Goal: Task Accomplishment & Management: Manage account settings

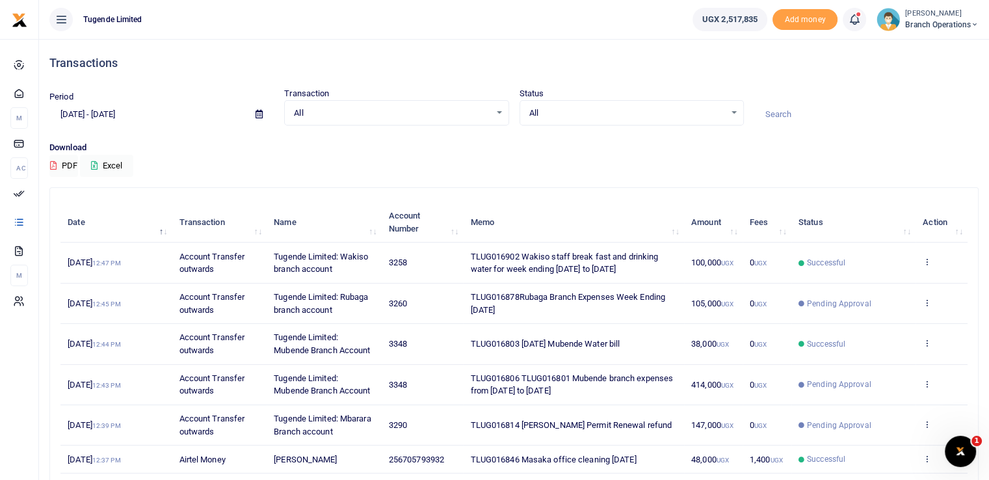
click at [918, 29] on span "Branch Operations" at bounding box center [941, 25] width 73 height 12
click at [917, 53] on link "Switch accounts" at bounding box center [928, 47] width 103 height 18
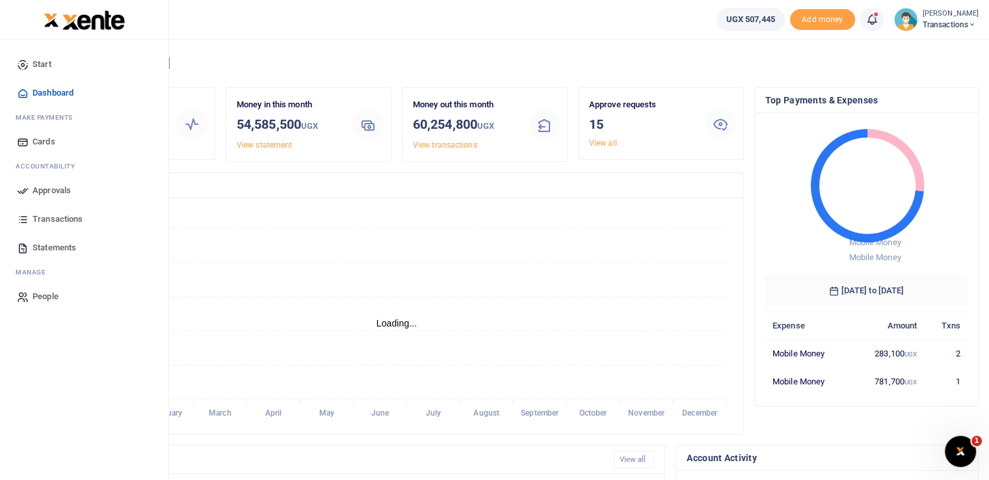
scroll to position [10, 10]
click at [21, 192] on icon at bounding box center [23, 191] width 12 height 12
click at [31, 184] on link "Approvals" at bounding box center [84, 190] width 148 height 29
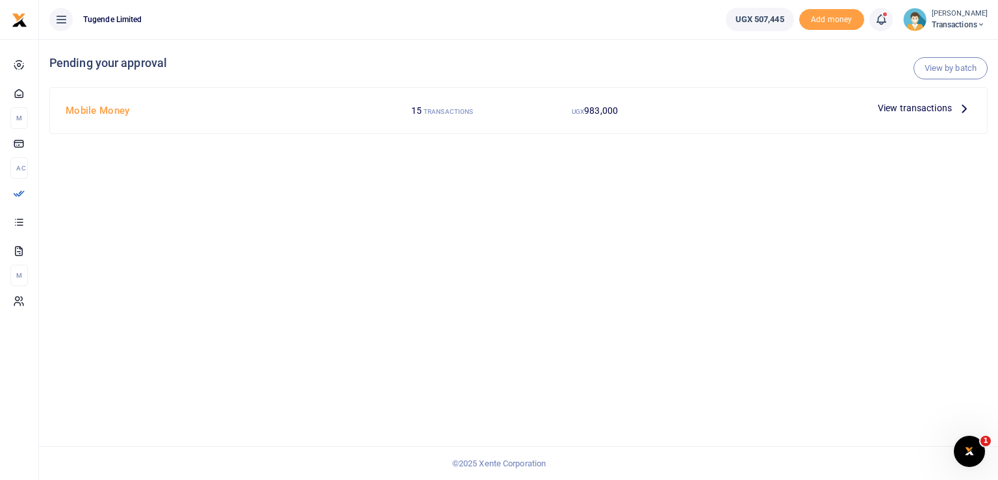
click at [918, 110] on span "View transactions" at bounding box center [915, 108] width 74 height 14
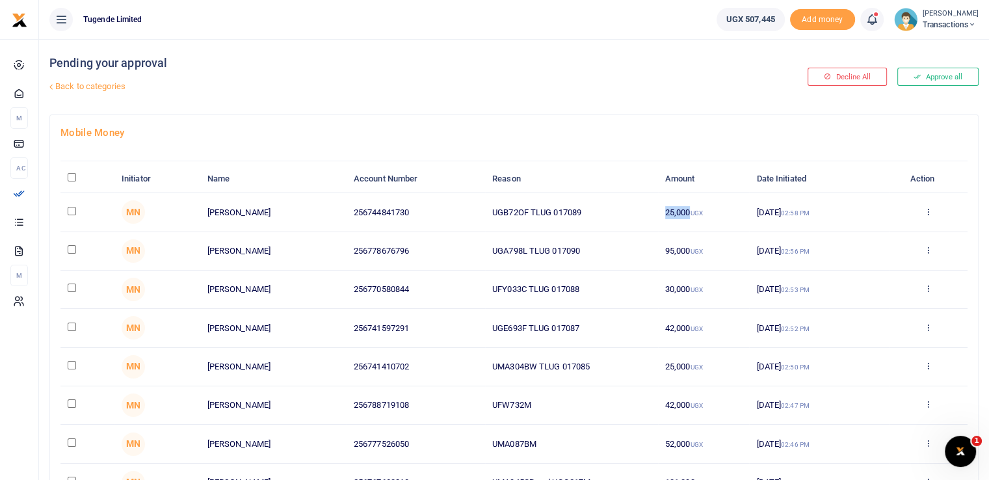
drag, startPoint x: 691, startPoint y: 205, endPoint x: 656, endPoint y: 222, distance: 39.2
click at [656, 222] on tr "MN Timothy Katende 256744841730 UGB72OF TLUG 017089 25,000 UGX 29 Sep 2025 02:5…" at bounding box center [513, 212] width 907 height 38
drag, startPoint x: 533, startPoint y: 212, endPoint x: 467, endPoint y: 201, distance: 67.2
click at [467, 201] on tr "MN Timothy Katende 256744841730 UGB72OF TLUG 017089 25,000 UGX 29 Sep 2025 02:5…" at bounding box center [513, 212] width 907 height 38
copy tr "UGB72OF"
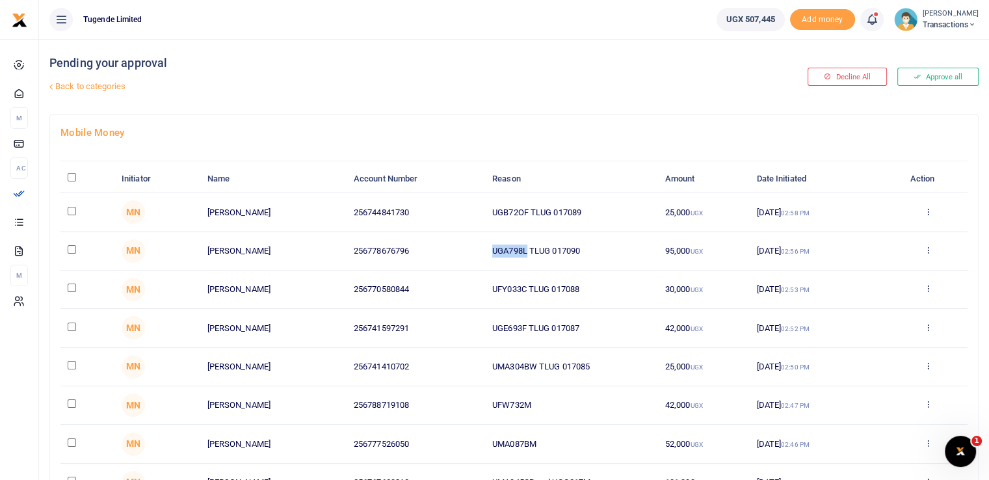
drag, startPoint x: 528, startPoint y: 250, endPoint x: 473, endPoint y: 247, distance: 55.3
click at [473, 247] on tr "MN Dominic Senkungu 256778676796 UGA798L TLUG 017090 95,000 UGX 29 Sep 2025 02:…" at bounding box center [513, 251] width 907 height 38
copy tr "UGA798L"
drag, startPoint x: 525, startPoint y: 288, endPoint x: 456, endPoint y: 289, distance: 69.5
click at [456, 289] on tr "MN Arafat Bbosa 256770580844 UFY033C TLUG 017088 30,000 UGX 29 Sep 2025 02:53 P…" at bounding box center [513, 289] width 907 height 38
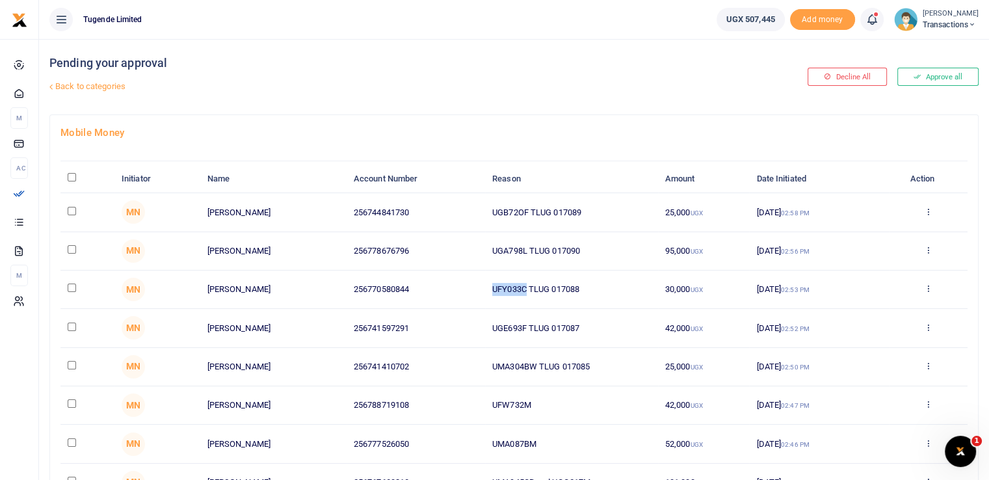
copy tr "UFY033C"
click at [528, 321] on td "UGE693F TLUG 017087" at bounding box center [571, 328] width 173 height 38
drag, startPoint x: 528, startPoint y: 324, endPoint x: 429, endPoint y: 328, distance: 98.9
click at [429, 328] on tr "MN Joseph Nnyanzi 256741597291 UGE693F TLUG 017087 42,000 UGX 29 Sep 2025 02:52…" at bounding box center [513, 328] width 907 height 38
copy tr "UGE693F"
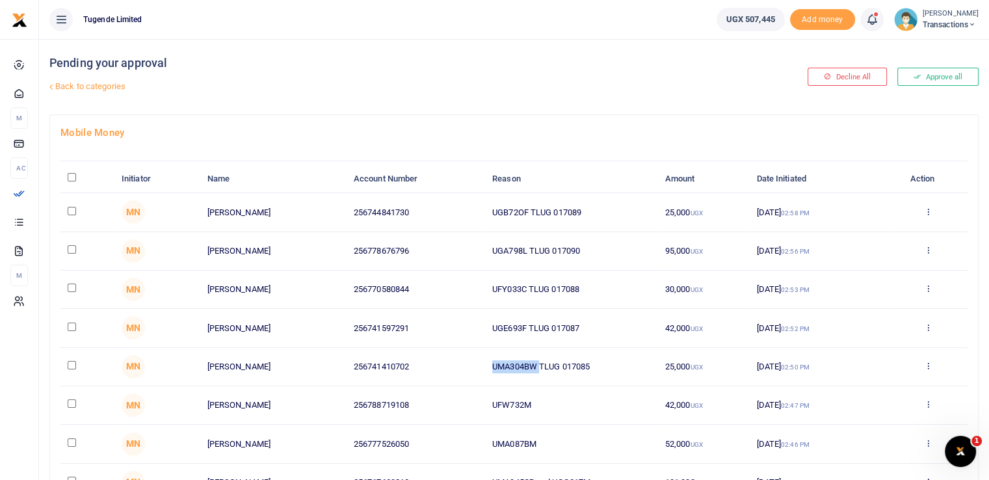
drag, startPoint x: 539, startPoint y: 363, endPoint x: 446, endPoint y: 356, distance: 93.3
click at [446, 356] on tr "MN Vicent Manzi 256741410702 UMA304BW TLUG 017085 25,000 UGX 29 Sep 2025 02:50 …" at bounding box center [513, 367] width 907 height 38
copy tr "UMA304BW"
drag, startPoint x: 539, startPoint y: 406, endPoint x: 422, endPoint y: 396, distance: 118.0
click at [422, 396] on tr "MN Christopher Ntalo 256788719108 UFW732M 42,000 UGX 29 Sep 2025 02:47 PM Appro…" at bounding box center [513, 405] width 907 height 38
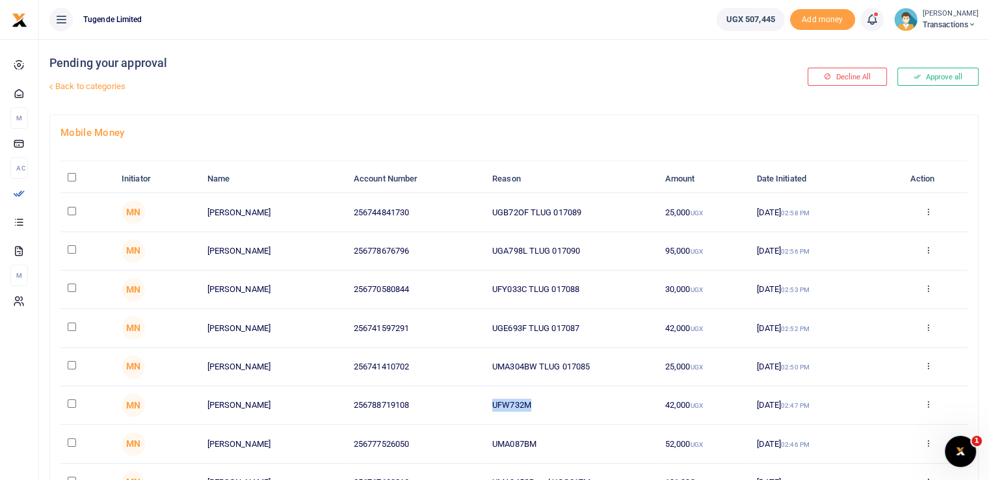
copy tr "UFW732M"
drag, startPoint x: 543, startPoint y: 441, endPoint x: 422, endPoint y: 438, distance: 121.6
click at [422, 438] on tr "MN Ninsiima Davis 256777526050 UMA087BM 52,000 UGX 29 Sep 2025 02:46 PM Approve…" at bounding box center [513, 443] width 907 height 38
copy tr "UMA087BM"
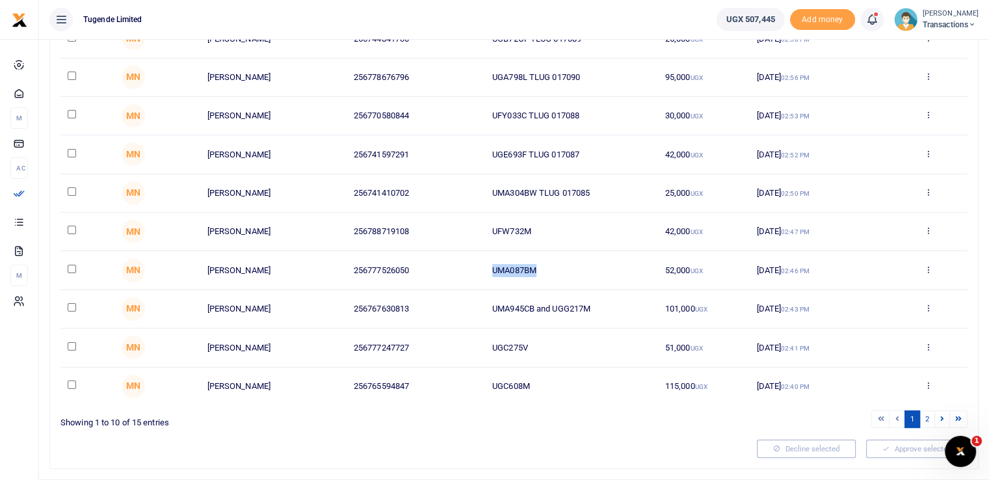
scroll to position [194, 0]
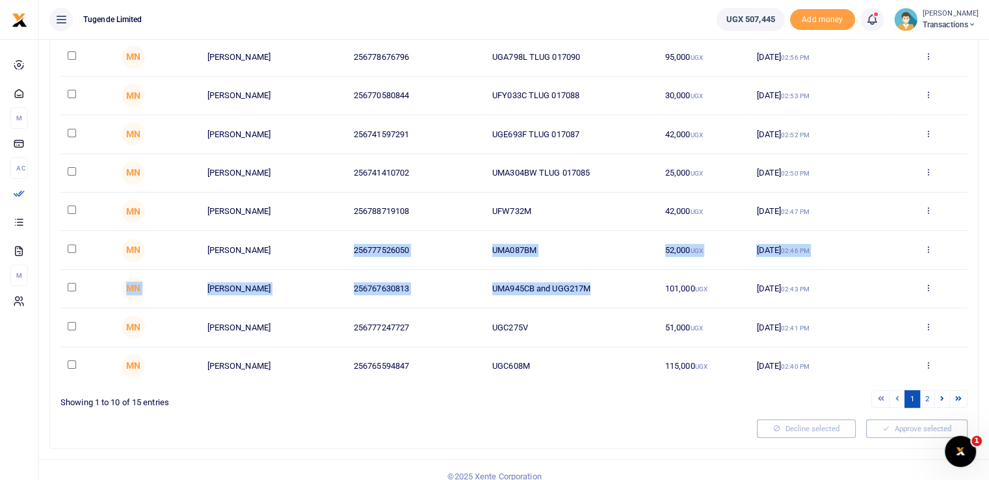
drag, startPoint x: 616, startPoint y: 288, endPoint x: 260, endPoint y: 255, distance: 357.6
click at [260, 255] on tbody "MN Timothy Katende 256744841730 UGB72OF TLUG 017089 25,000 UGX 29 Sep 2025 02:5…" at bounding box center [513, 191] width 907 height 385
click at [601, 287] on td "UMA945CB and UGG217M" at bounding box center [571, 289] width 173 height 38
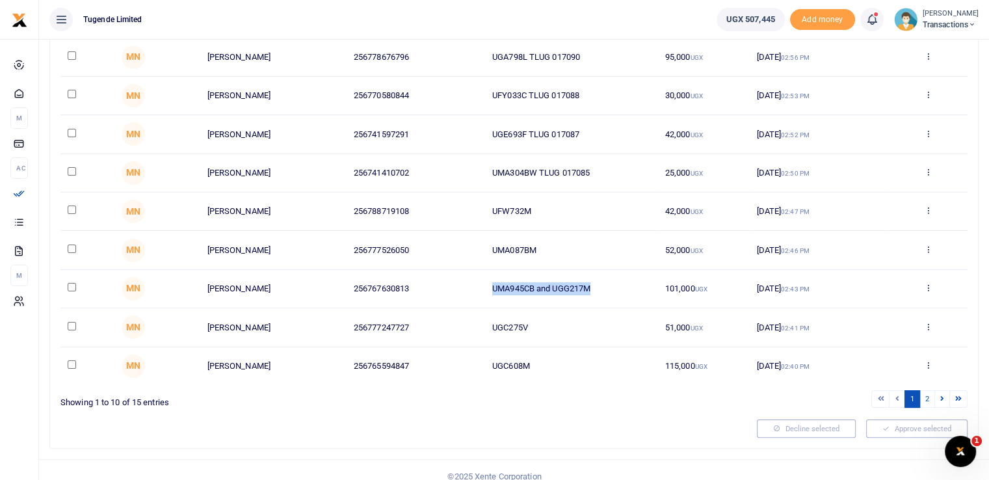
drag, startPoint x: 593, startPoint y: 284, endPoint x: 476, endPoint y: 279, distance: 117.1
click at [476, 279] on tr "MN Abel Thembo 256767630813 UMA945CB and UGG217M 101,000 UGX 29 Sep 2025 02:43 …" at bounding box center [513, 289] width 907 height 38
copy tr "UMA945CB and UGG217M"
drag, startPoint x: 558, startPoint y: 321, endPoint x: 434, endPoint y: 284, distance: 129.5
click at [434, 284] on tbody "MN Timothy Katende 256744841730 UGB72OF TLUG 017089 25,000 UGX 29 Sep 2025 02:5…" at bounding box center [513, 191] width 907 height 385
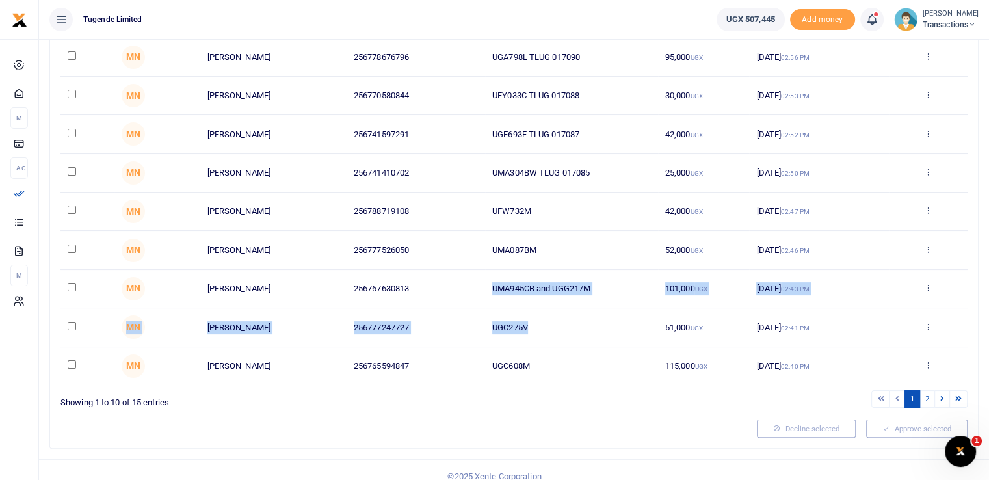
click at [528, 322] on td "UGC275V" at bounding box center [571, 327] width 173 height 38
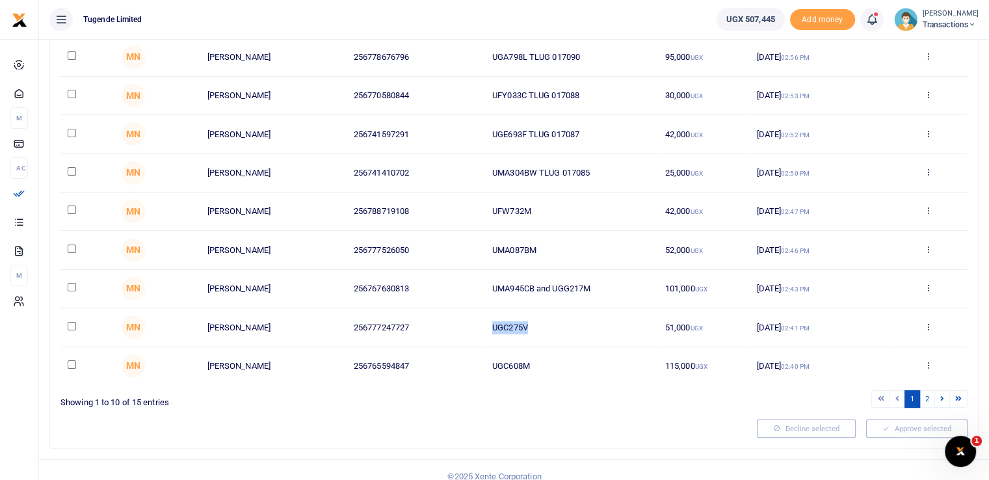
drag, startPoint x: 540, startPoint y: 327, endPoint x: 486, endPoint y: 324, distance: 54.7
click at [486, 324] on td "UGC275V" at bounding box center [571, 327] width 173 height 38
copy td "UGC275V"
drag, startPoint x: 541, startPoint y: 360, endPoint x: 433, endPoint y: 365, distance: 108.0
click at [433, 365] on tr "MN Andrew Zilaba 256765594847 UGC608M 115,000 UGX 29 Sep 2025 02:40 PM Approve …" at bounding box center [513, 366] width 907 height 38
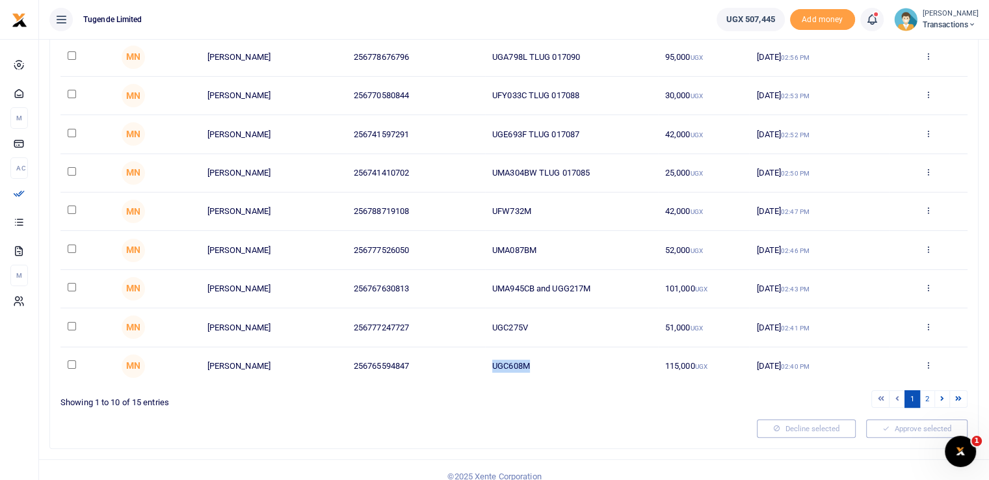
copy tr "UGC608M"
click at [602, 402] on ul "1 2" at bounding box center [743, 399] width 448 height 18
click at [70, 325] on input "checkbox" at bounding box center [72, 326] width 8 height 8
checkbox input "true"
click at [69, 247] on input "checkbox" at bounding box center [72, 248] width 8 height 8
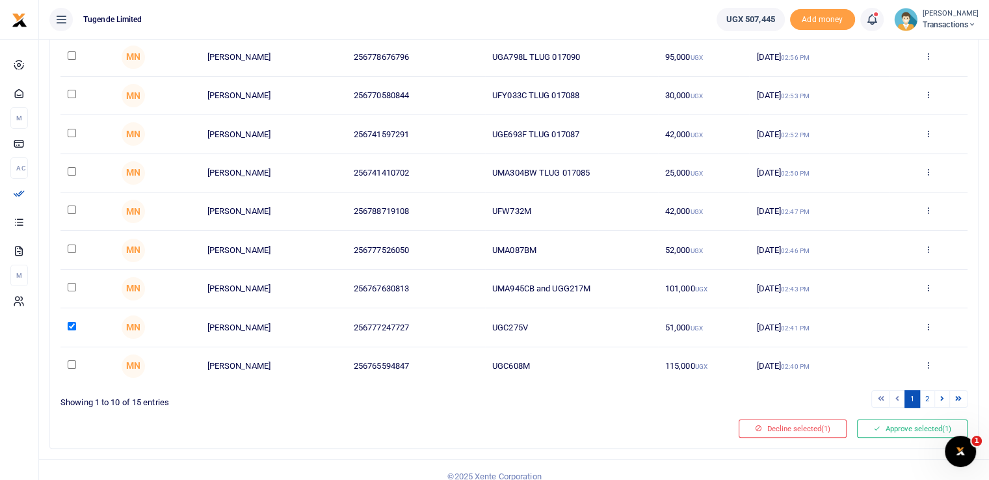
checkbox input "true"
click at [71, 206] on input "checkbox" at bounding box center [72, 209] width 8 height 8
checkbox input "true"
click at [71, 172] on input "checkbox" at bounding box center [72, 171] width 8 height 8
checkbox input "true"
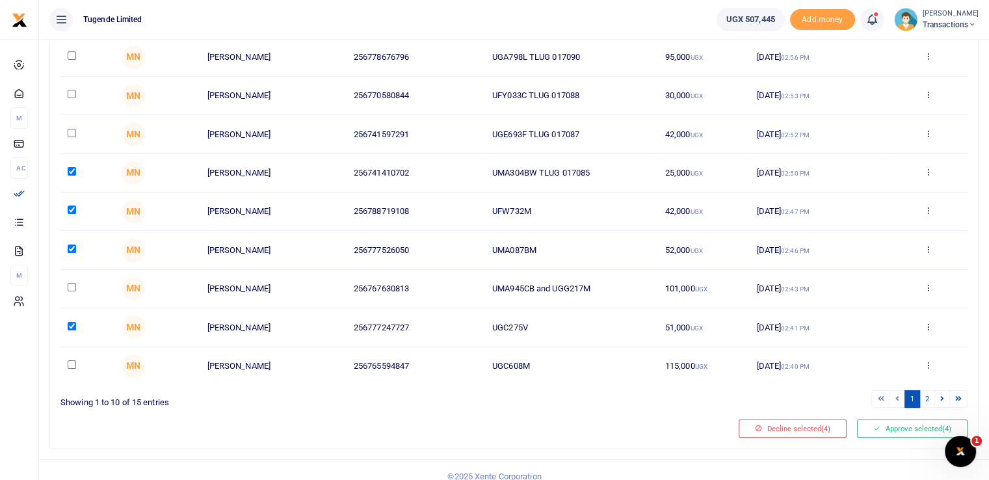
click at [73, 129] on input "checkbox" at bounding box center [72, 133] width 8 height 8
checkbox input "true"
click at [73, 96] on input "checkbox" at bounding box center [72, 94] width 8 height 8
checkbox input "true"
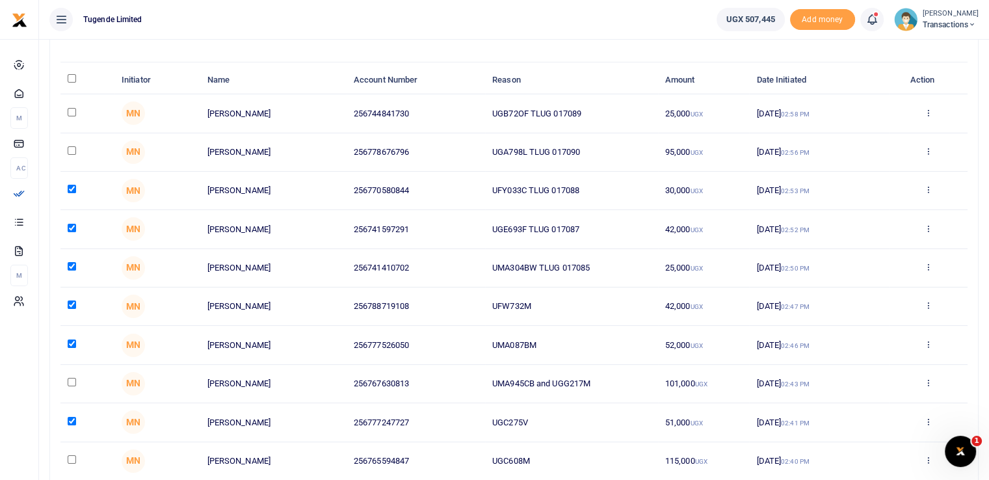
scroll to position [96, 0]
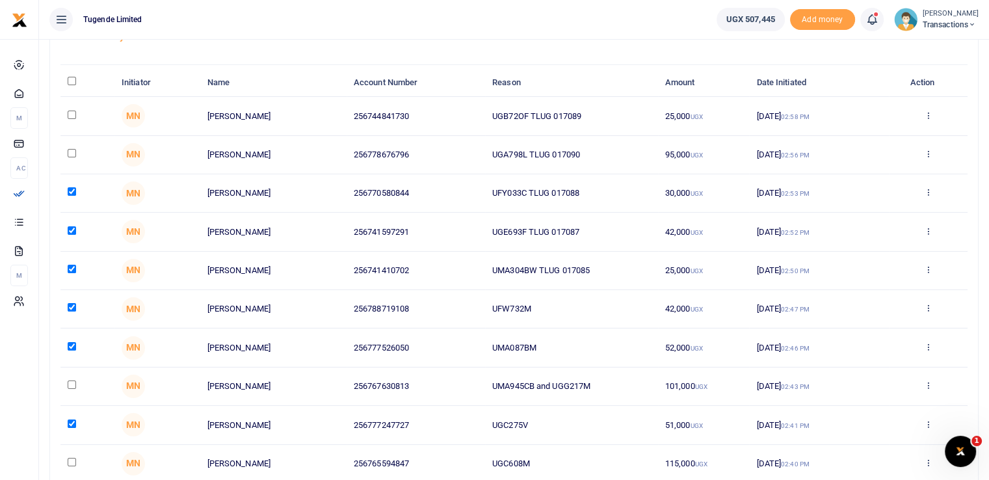
click at [71, 150] on input "checkbox" at bounding box center [72, 153] width 8 height 8
checkbox input "true"
click at [71, 116] on input "checkbox" at bounding box center [72, 114] width 8 height 8
checkbox input "true"
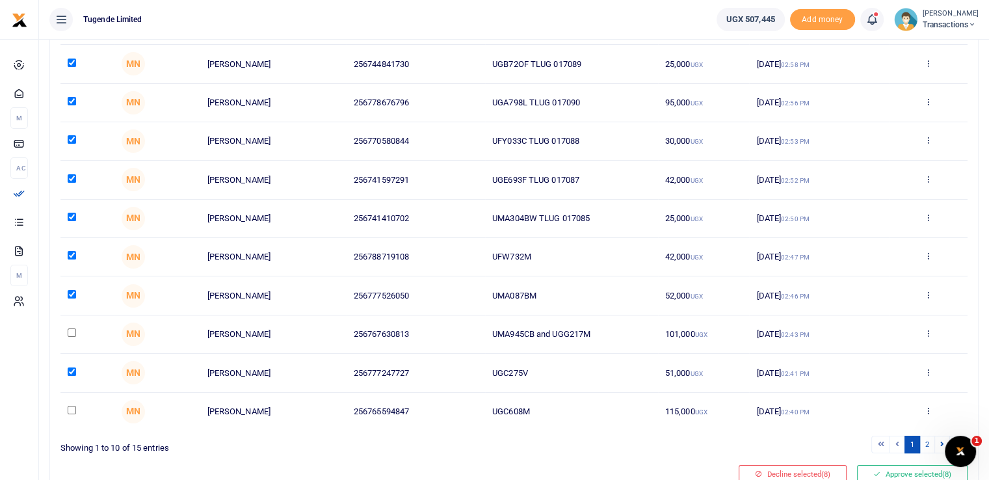
scroll to position [204, 0]
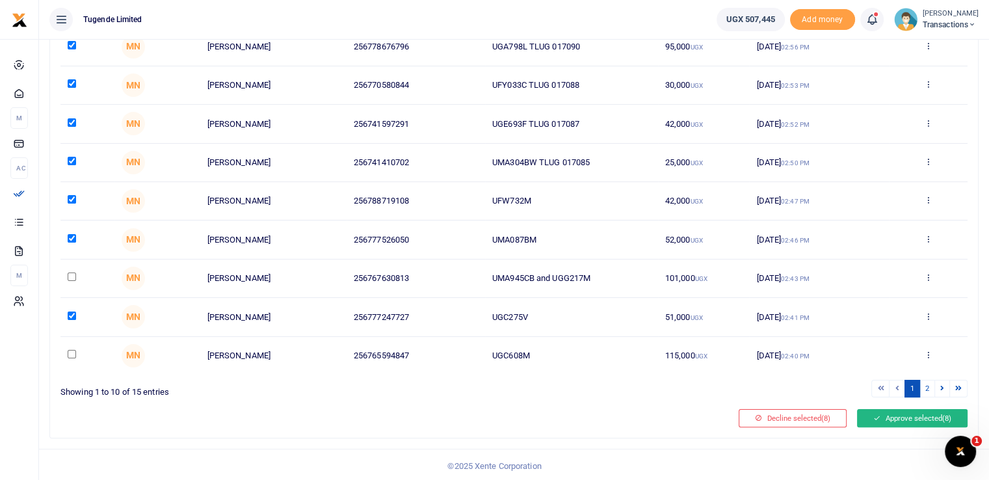
click at [905, 411] on button "Approve selected (8)" at bounding box center [912, 418] width 110 height 18
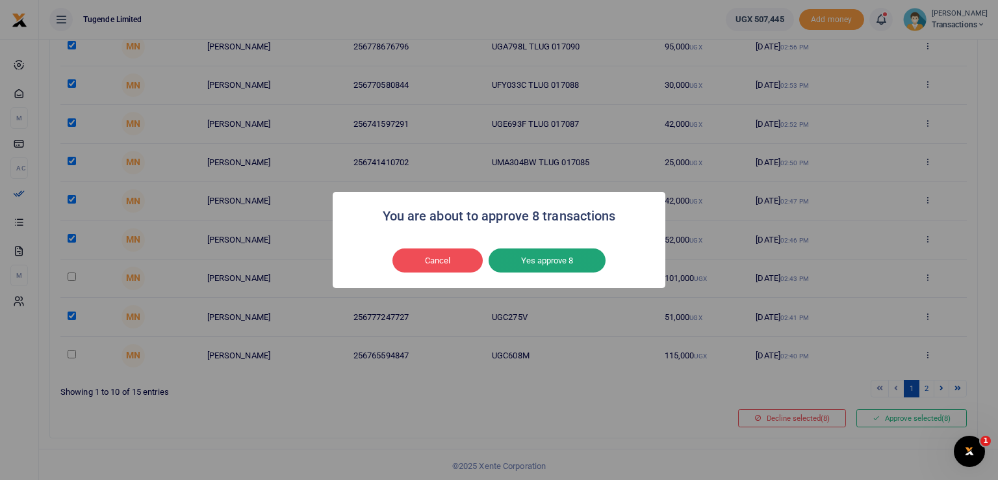
click at [535, 260] on button "Yes approve 8" at bounding box center [547, 260] width 117 height 25
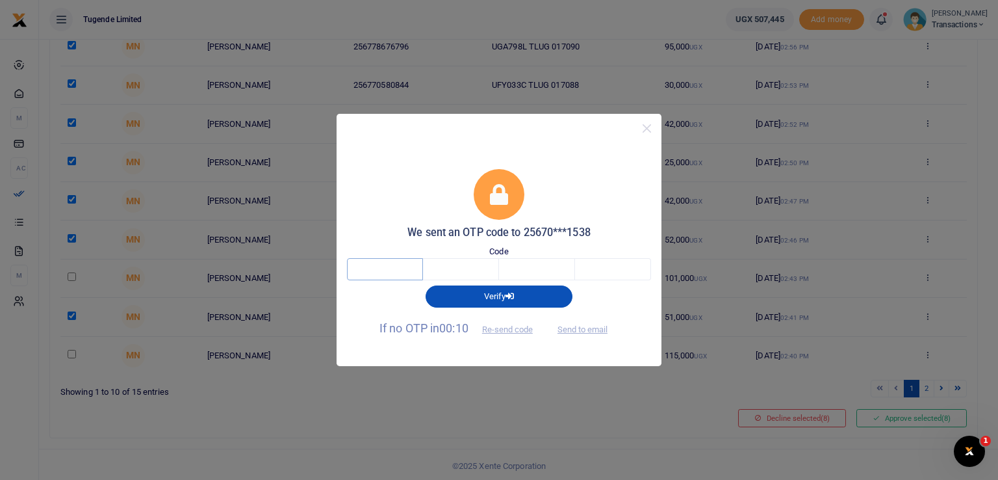
click at [367, 272] on input "text" at bounding box center [385, 269] width 76 height 22
type input "9"
type input "8"
type input "3"
type input "4"
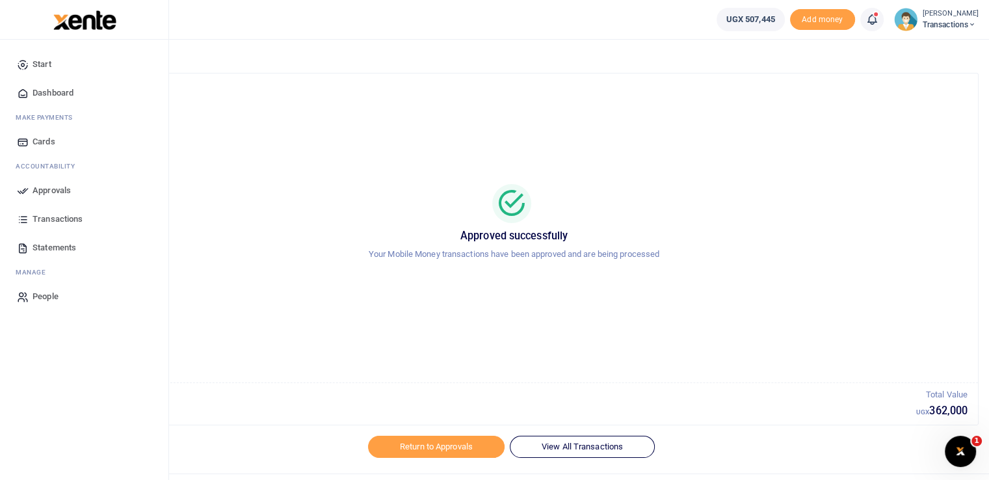
click at [15, 194] on link "Approvals" at bounding box center [84, 190] width 148 height 29
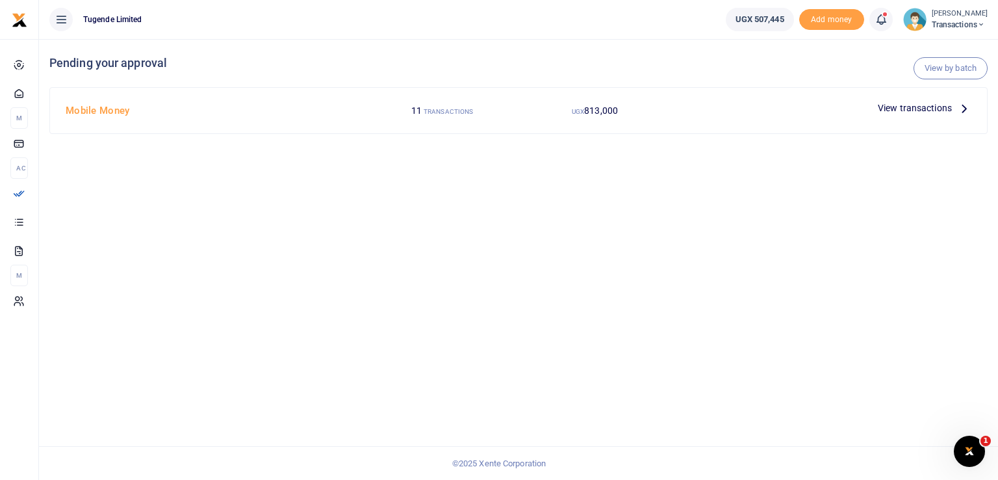
click at [901, 108] on span "View transactions" at bounding box center [915, 108] width 74 height 14
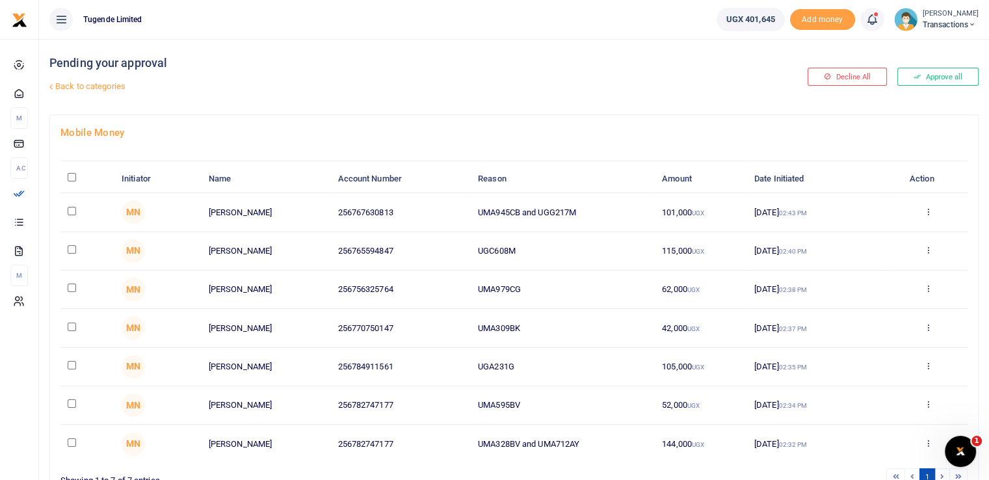
scroll to position [88, 0]
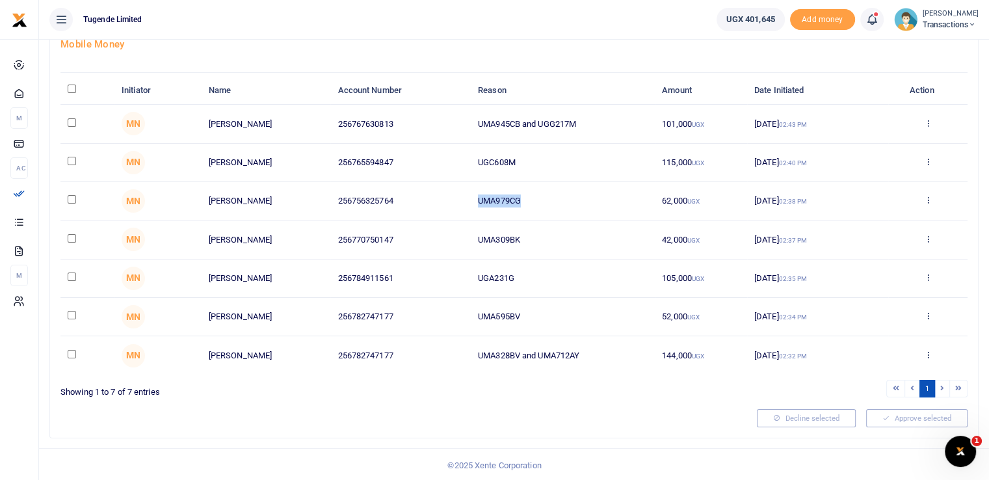
drag, startPoint x: 526, startPoint y: 198, endPoint x: 418, endPoint y: 188, distance: 109.0
click at [418, 188] on tr "MN Gilbert Tumusiime 256756325764 UMA979CG 62,000 UGX 29 Sep 2025 02:38 PM Appr…" at bounding box center [513, 201] width 907 height 38
copy tr "UMA979CG"
drag, startPoint x: 533, startPoint y: 237, endPoint x: 419, endPoint y: 238, distance: 113.7
click at [419, 238] on tr "MN Gordon Turyatunga 256770750147 UMA309BK 42,000 UGX 29 Sep 2025 02:37 PM Appr…" at bounding box center [513, 239] width 907 height 38
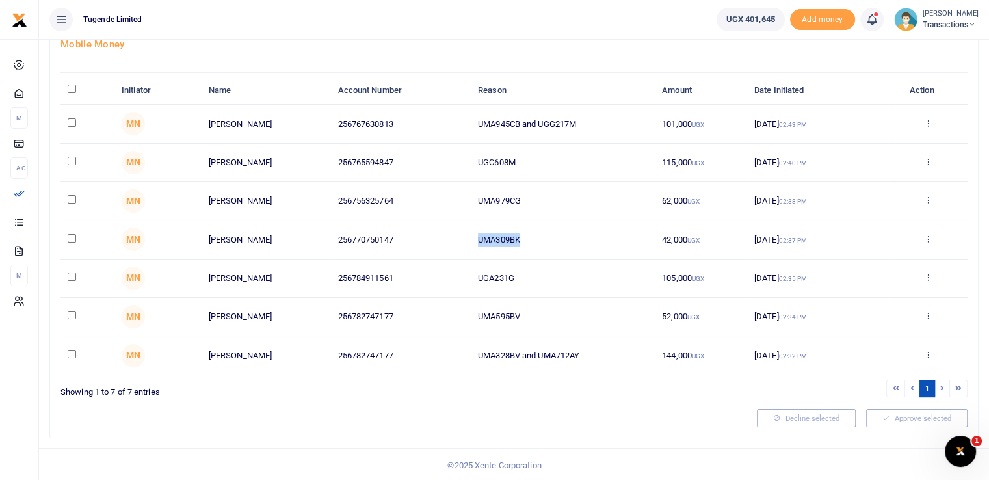
copy tr "UMA309BK"
drag, startPoint x: 538, startPoint y: 266, endPoint x: 453, endPoint y: 278, distance: 85.9
click at [453, 278] on tr "MN Keith Kawooya 256784911561 UGA231G 105,000 UGX 29 Sep 2025 02:35 PM Approve …" at bounding box center [513, 278] width 907 height 38
copy tr "UGA231G"
drag, startPoint x: 537, startPoint y: 317, endPoint x: 450, endPoint y: 313, distance: 87.2
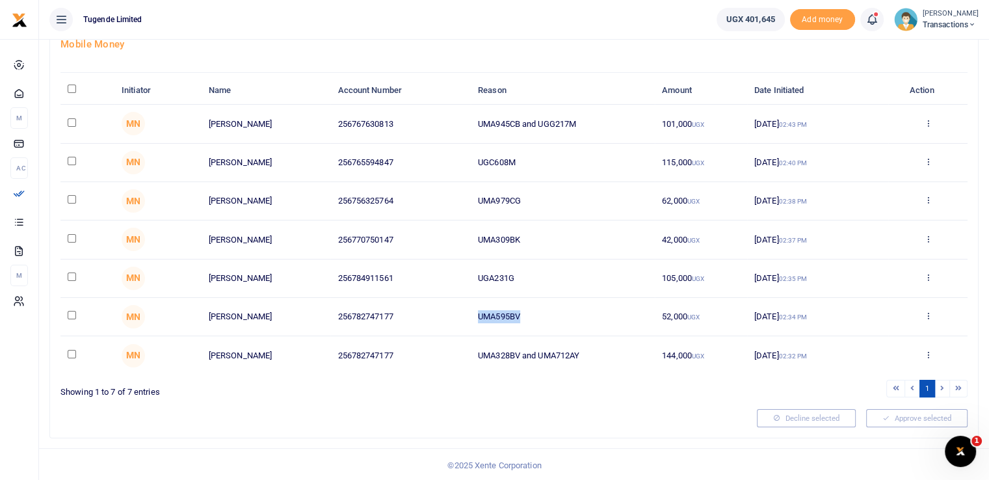
click at [450, 313] on tr "MN Julius Mukundane 256782747177 UMA595BV 52,000 UGX 29 Sep 2025 02:34 PM Appro…" at bounding box center [513, 317] width 907 height 38
copy tr "UMA595BV"
click at [519, 417] on div at bounding box center [403, 418] width 696 height 18
click at [73, 160] on input "checkbox" at bounding box center [72, 161] width 8 height 8
checkbox input "true"
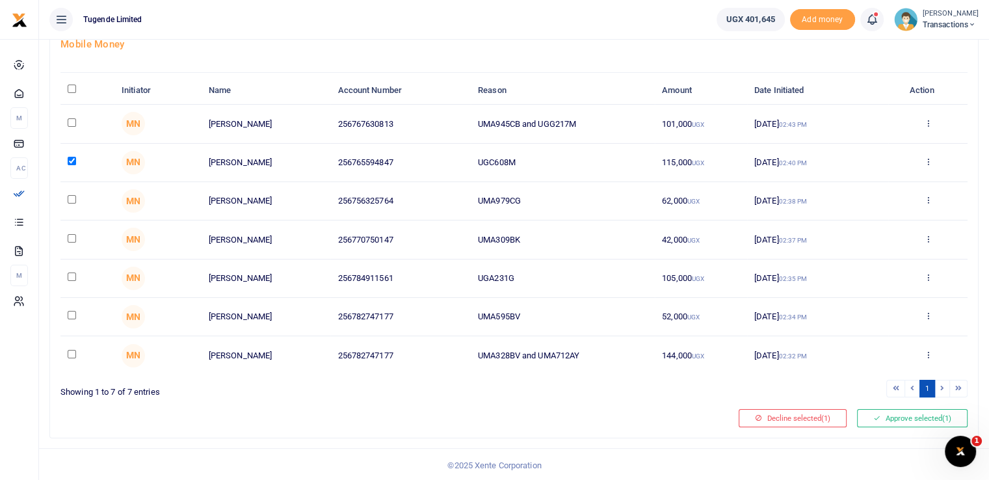
click at [71, 198] on input "checkbox" at bounding box center [72, 199] width 8 height 8
checkbox input "true"
click at [72, 239] on input "checkbox" at bounding box center [72, 238] width 8 height 8
checkbox input "true"
click at [75, 273] on input "checkbox" at bounding box center [72, 276] width 8 height 8
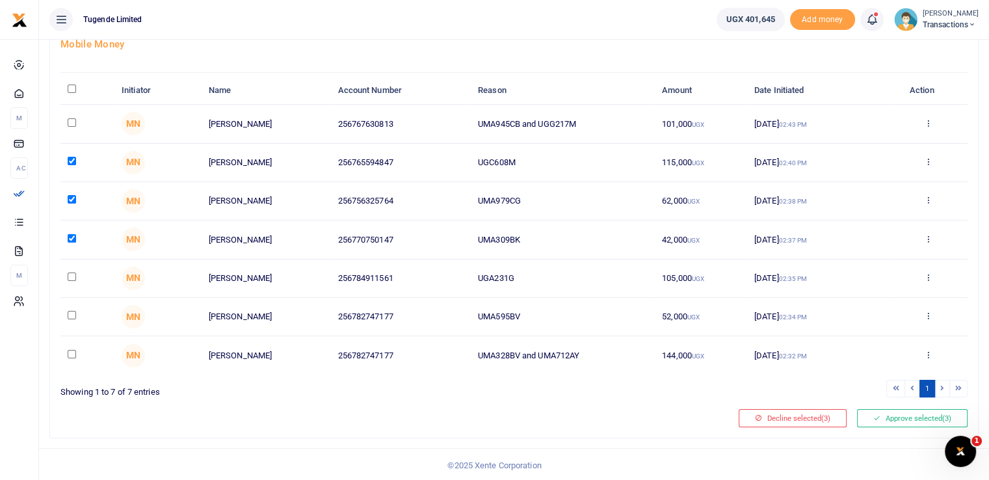
checkbox input "true"
click at [71, 308] on td at bounding box center [87, 317] width 54 height 38
click at [69, 315] on input "checkbox" at bounding box center [72, 315] width 8 height 8
checkbox input "true"
click at [907, 414] on button "Approve selected (5)" at bounding box center [912, 418] width 110 height 18
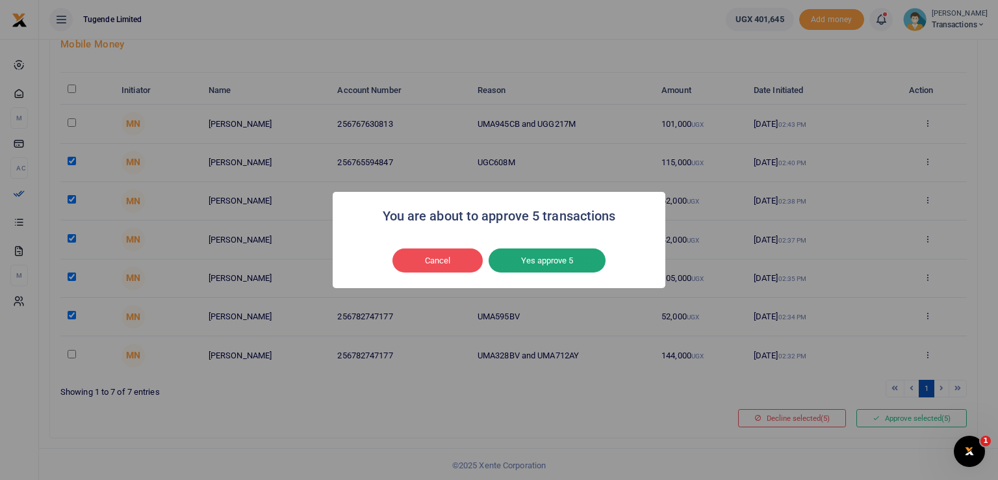
click at [533, 263] on button "Yes approve 5" at bounding box center [547, 260] width 117 height 25
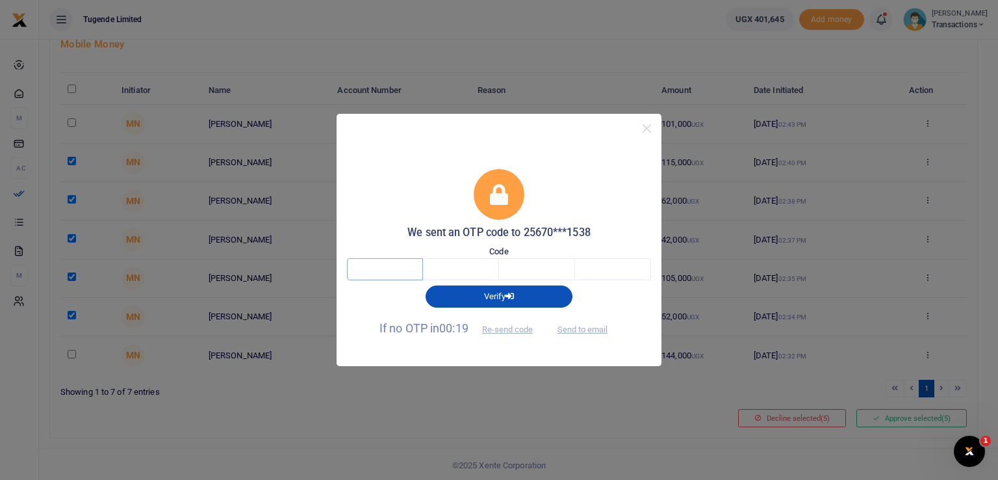
click at [375, 272] on input "text" at bounding box center [385, 269] width 76 height 22
type input "3"
type input "5"
type input "8"
type input "5"
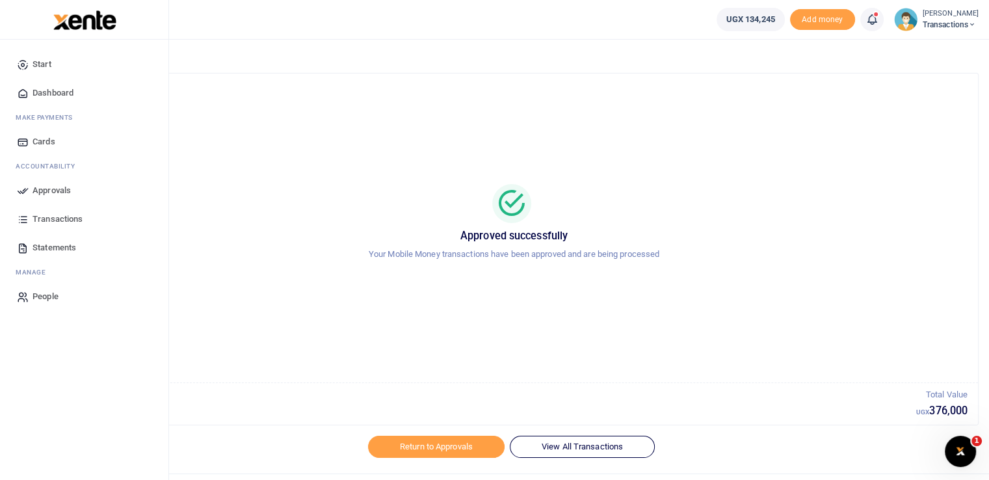
click at [26, 189] on icon at bounding box center [23, 191] width 12 height 12
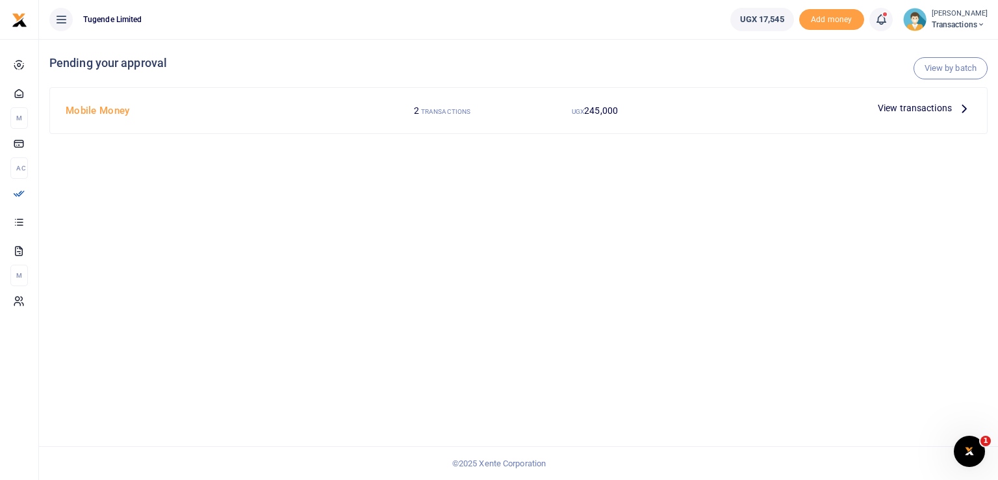
click at [905, 112] on span "View transactions" at bounding box center [915, 108] width 74 height 14
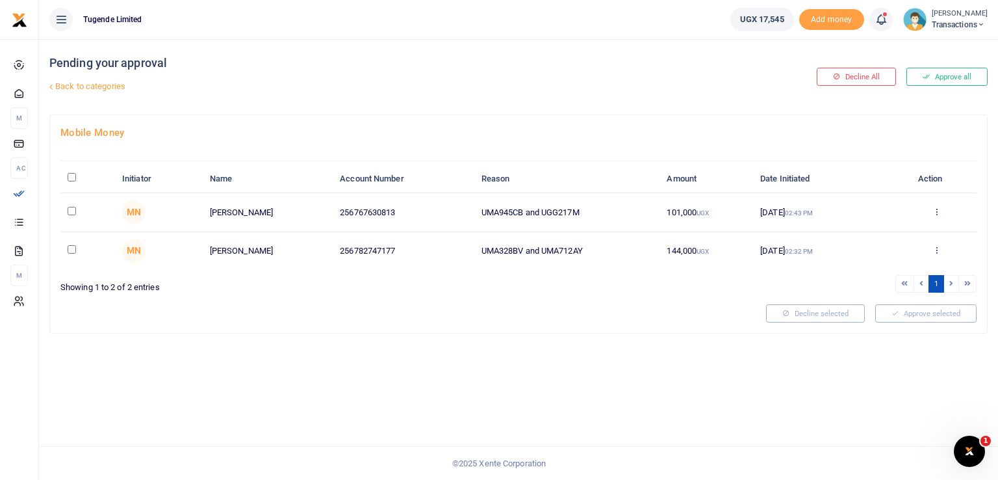
click at [957, 24] on span "Transactions" at bounding box center [960, 25] width 56 height 12
click at [920, 53] on link "Switch accounts" at bounding box center [936, 47] width 103 height 18
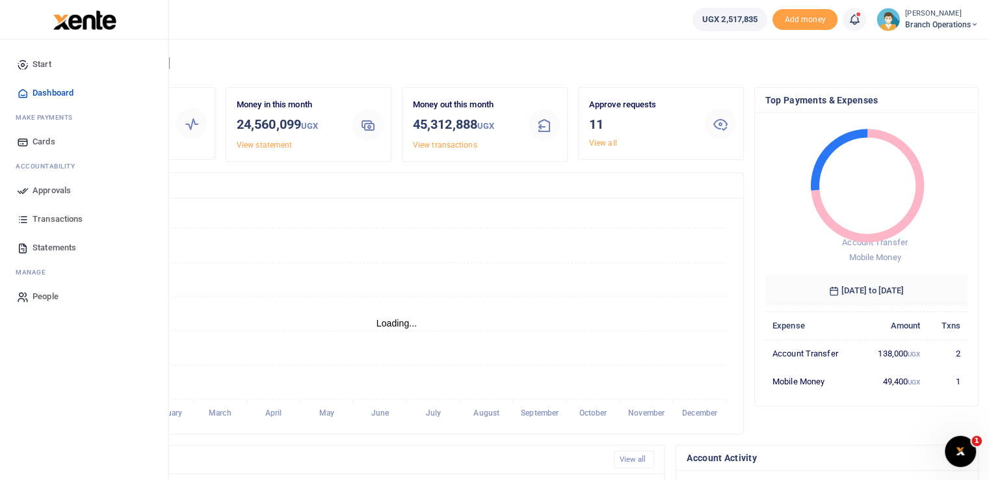
scroll to position [10, 10]
click at [29, 198] on link "Approvals" at bounding box center [84, 190] width 148 height 29
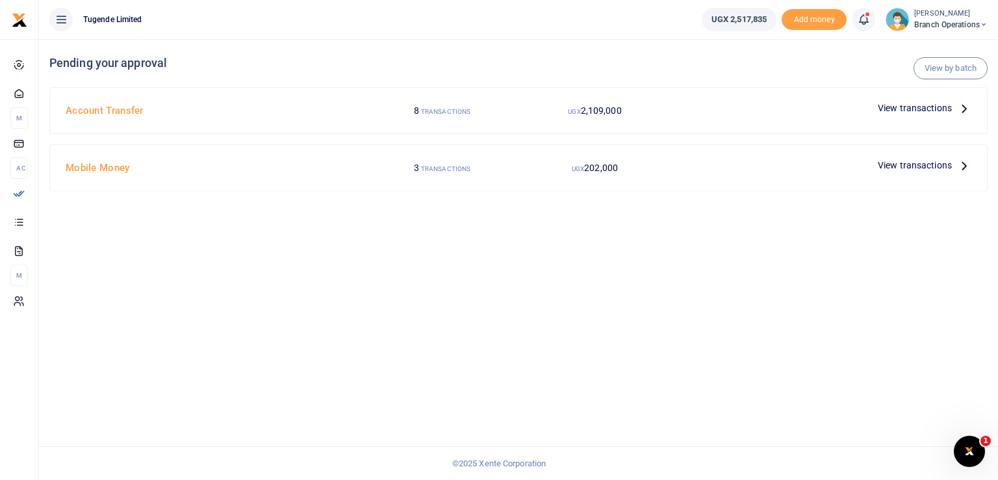
click at [891, 170] on span "View transactions" at bounding box center [915, 165] width 74 height 14
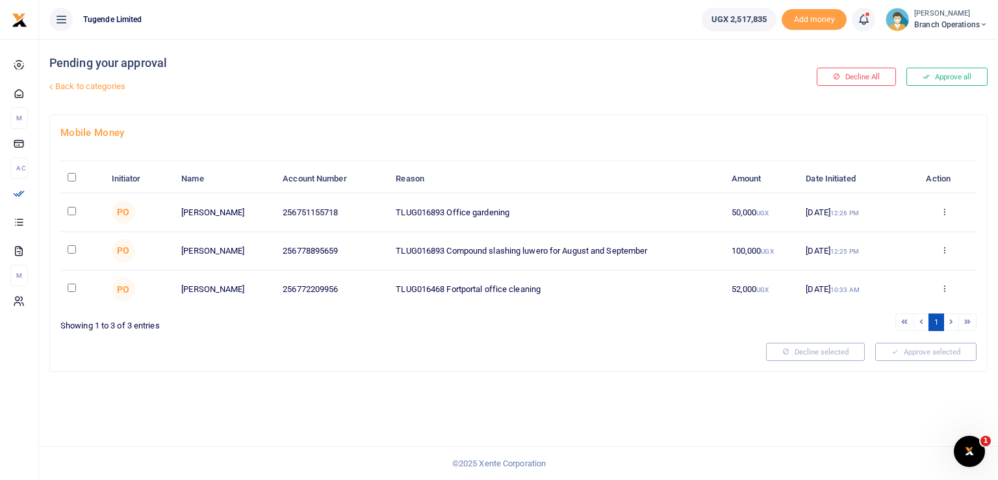
click at [70, 86] on link "Back to categories" at bounding box center [358, 86] width 625 height 22
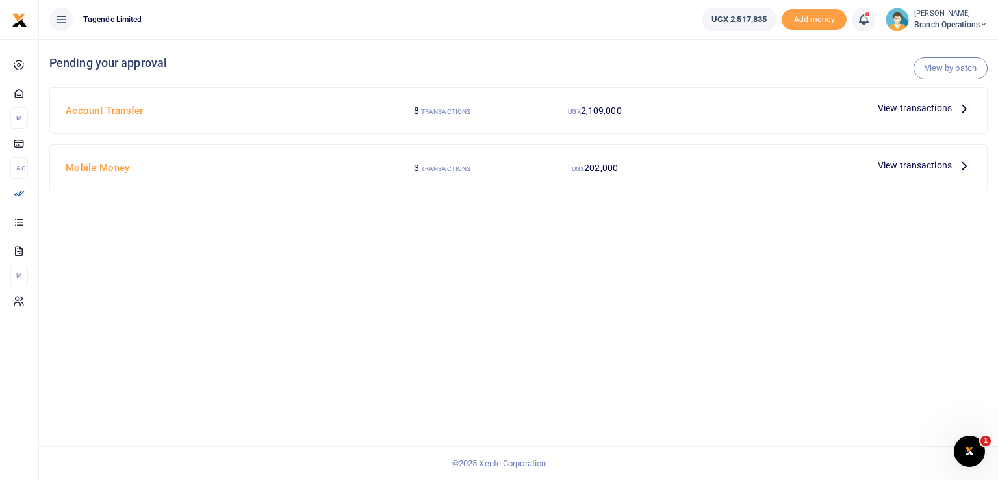
click at [903, 112] on span "View transactions" at bounding box center [915, 108] width 74 height 14
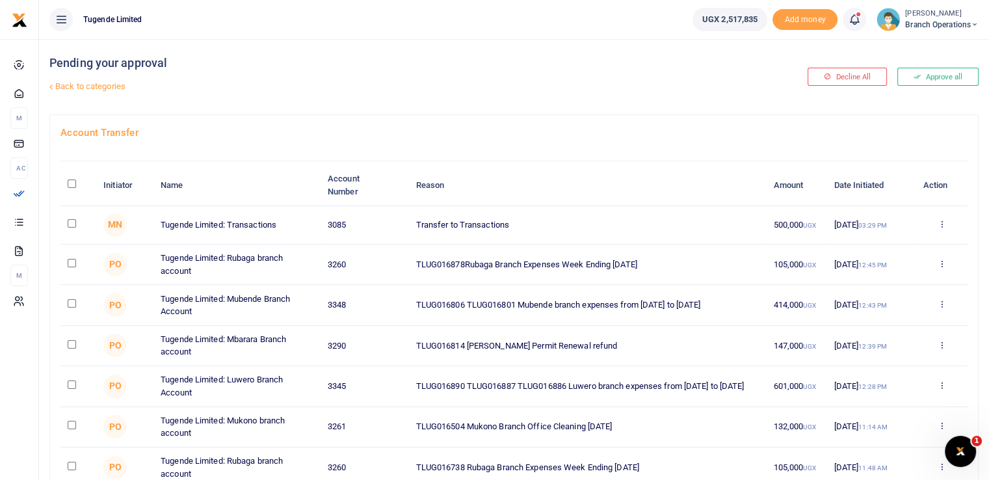
click at [69, 219] on input "checkbox" at bounding box center [72, 223] width 8 height 8
checkbox input "true"
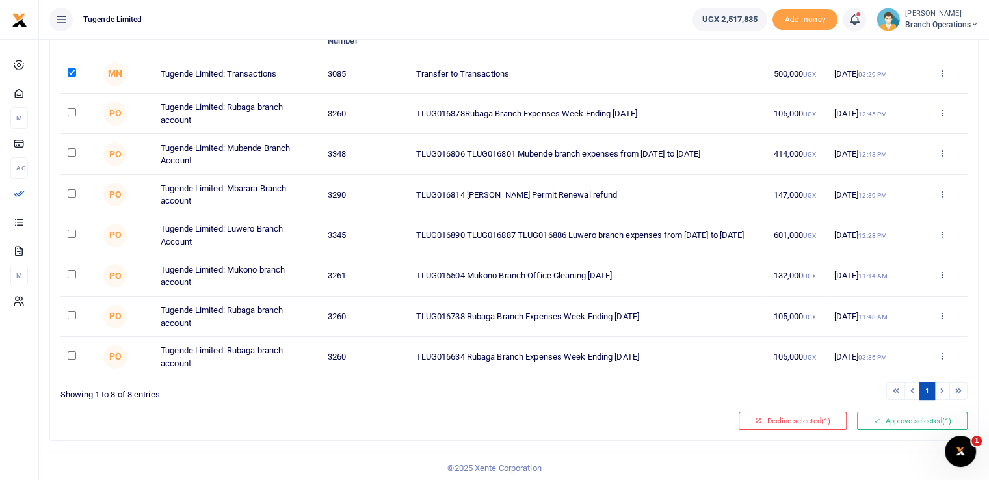
scroll to position [156, 0]
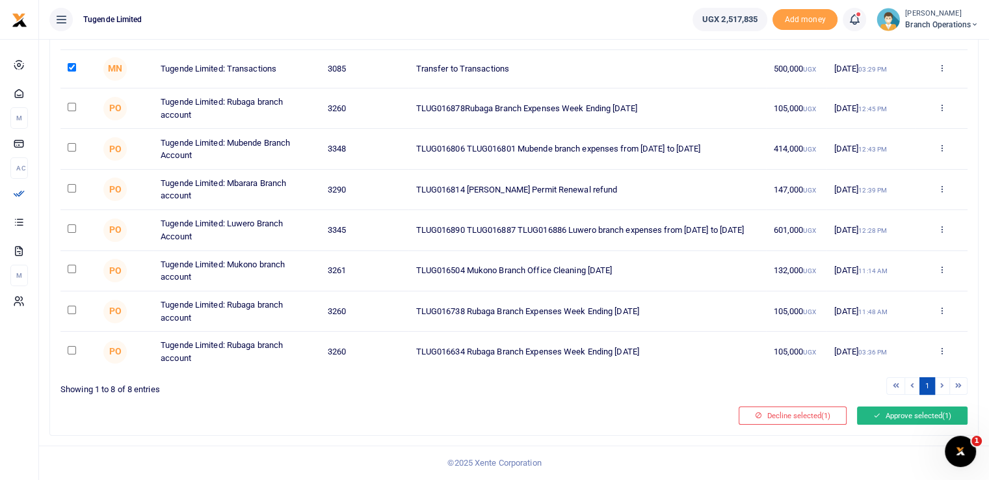
click at [900, 414] on button "Approve selected (1)" at bounding box center [912, 415] width 110 height 18
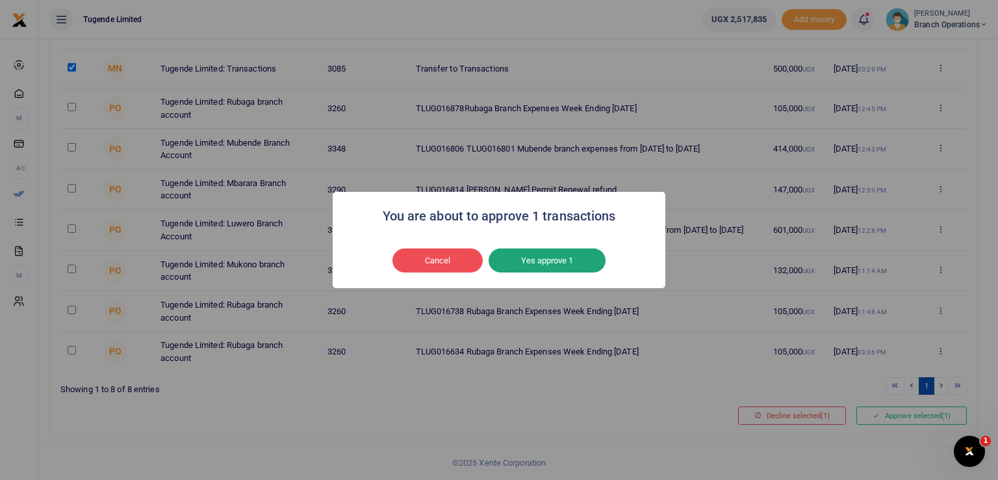
click at [524, 259] on button "Yes approve 1" at bounding box center [547, 260] width 117 height 25
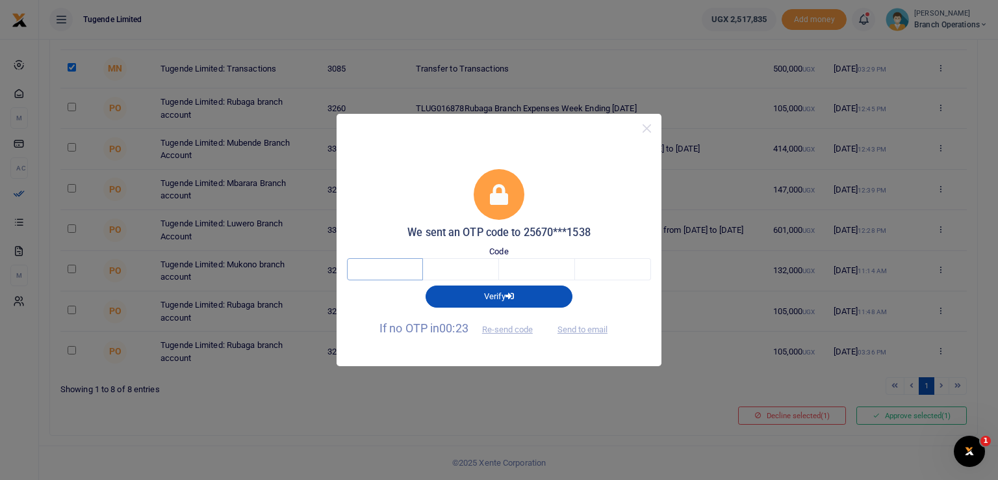
click at [395, 270] on input "text" at bounding box center [385, 269] width 76 height 22
type input "8"
type input "7"
type input "2"
type input "6"
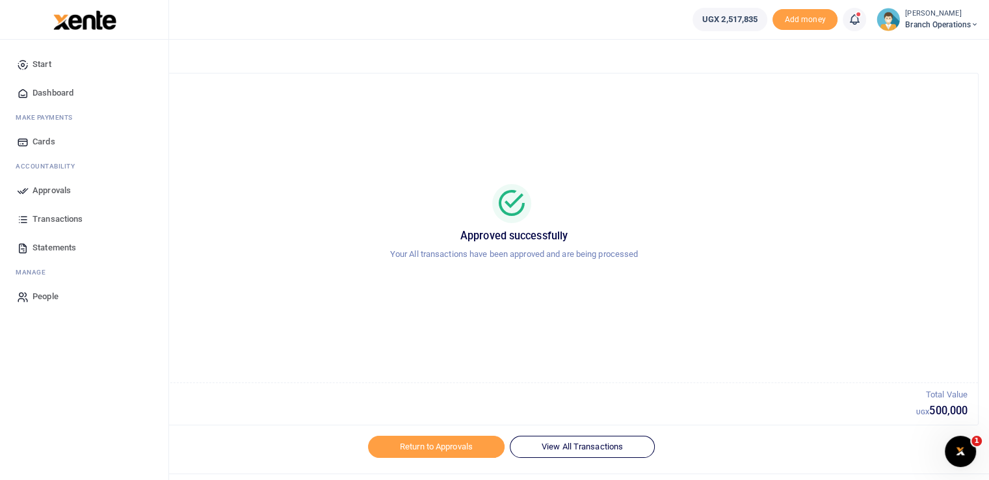
click at [29, 191] on link "Approvals" at bounding box center [84, 190] width 148 height 29
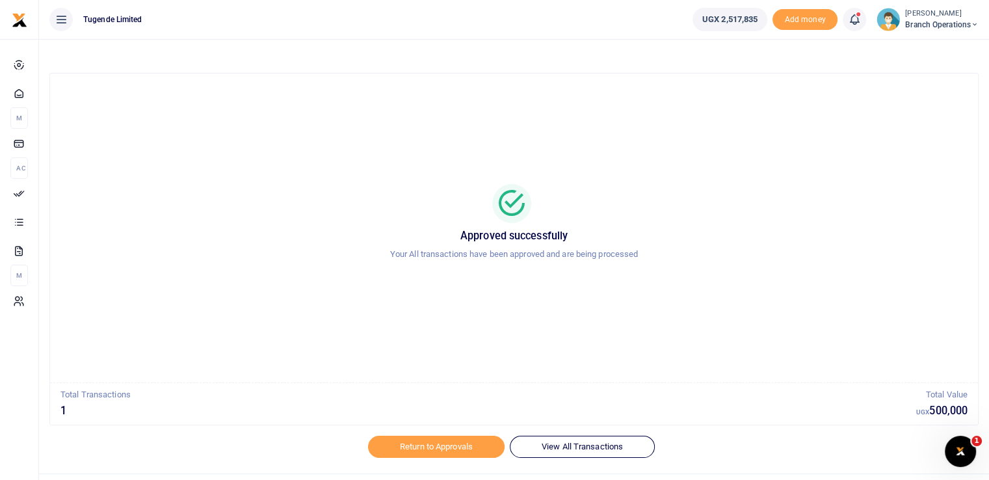
click at [926, 27] on span "Branch Operations" at bounding box center [941, 25] width 73 height 12
click at [910, 47] on link "Switch accounts" at bounding box center [928, 47] width 103 height 18
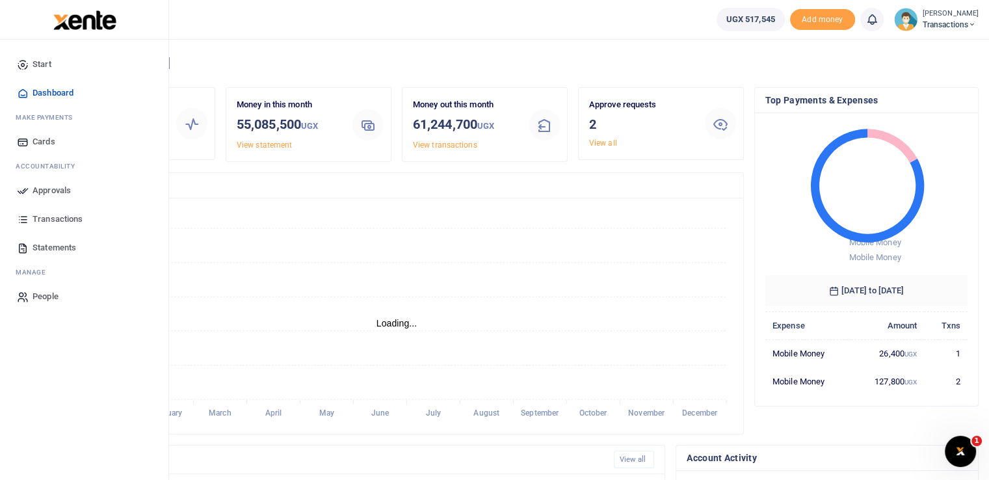
scroll to position [10, 10]
click at [20, 192] on icon at bounding box center [23, 191] width 12 height 12
click at [30, 194] on link "Approvals" at bounding box center [84, 190] width 148 height 29
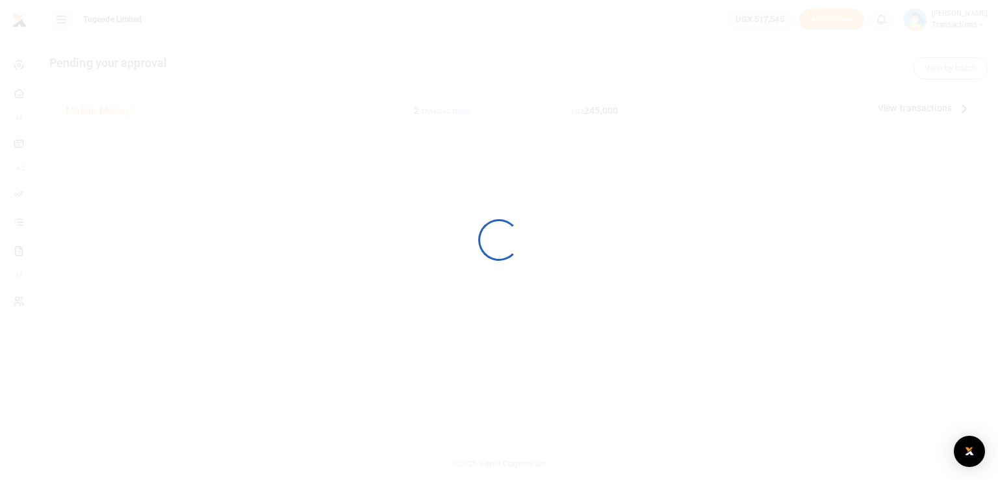
click at [30, 194] on div at bounding box center [499, 240] width 998 height 480
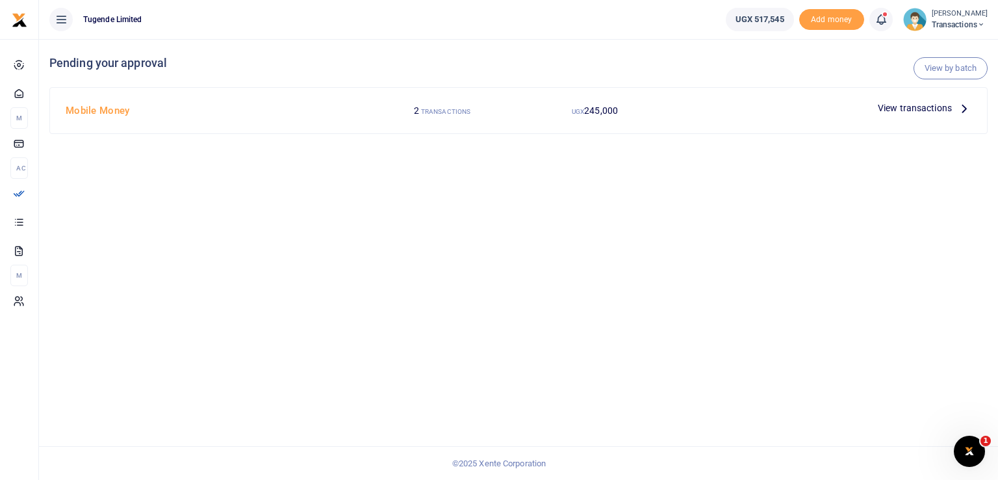
click at [913, 110] on span "View transactions" at bounding box center [915, 108] width 74 height 14
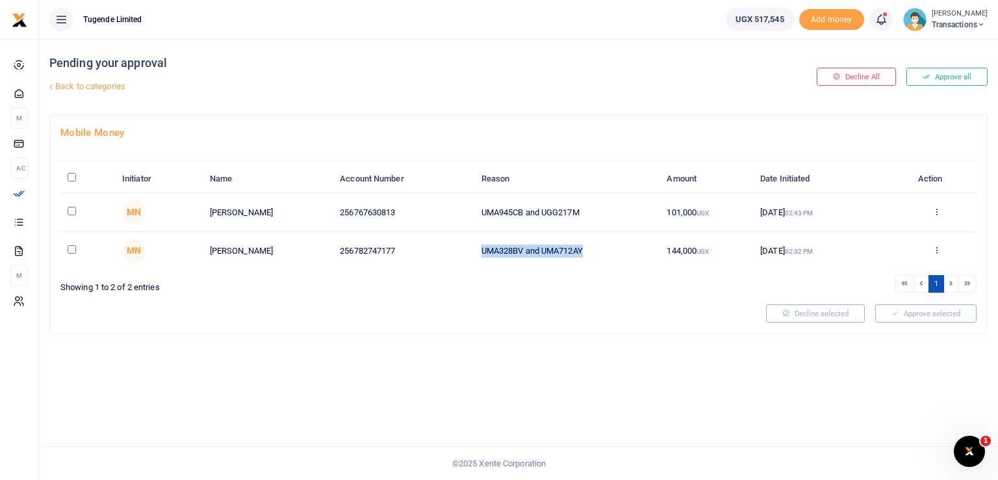
drag, startPoint x: 593, startPoint y: 249, endPoint x: 432, endPoint y: 248, distance: 160.5
click at [432, 248] on tr "MN [PERSON_NAME] 256782747177 UMA328BV and UMA712AY 144,000 UGX [DATE] 02:32 PM…" at bounding box center [518, 251] width 916 height 38
copy tr "UMA328BV and UMA712AY"
drag, startPoint x: 559, startPoint y: 209, endPoint x: 396, endPoint y: 224, distance: 163.2
click at [396, 224] on tr "MN [PERSON_NAME] 256767630813 UMA945CB and UGG217M 101,000 UGX [DATE] 02:43 PM …" at bounding box center [518, 212] width 916 height 38
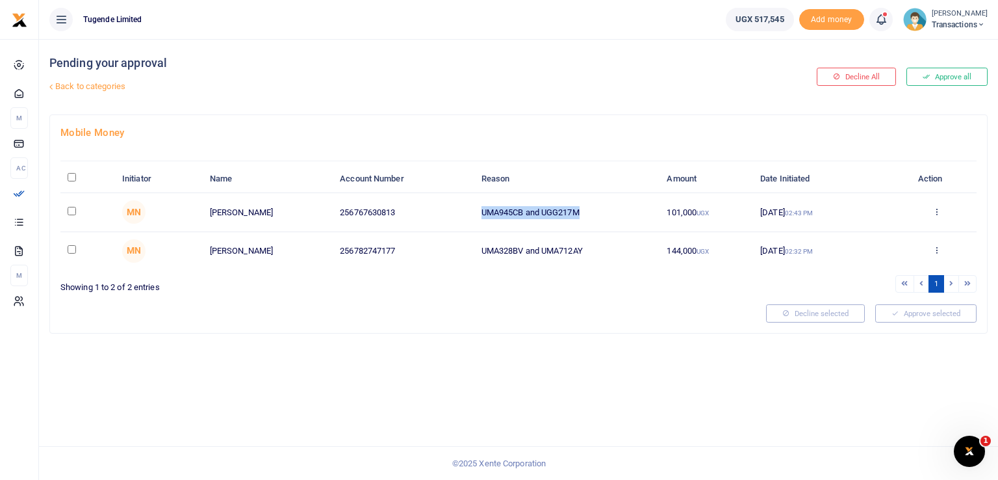
copy tr "UMA945CB and UGG217M"
click at [500, 315] on div at bounding box center [408, 313] width 706 height 18
click at [70, 177] on input "\a \a : activate to sort column descending" at bounding box center [72, 177] width 8 height 8
checkbox input "true"
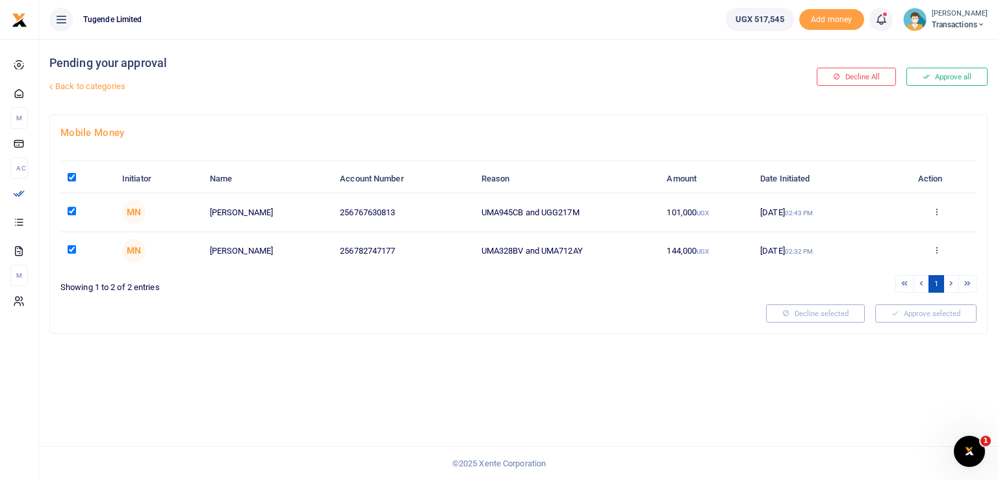
checkbox input "true"
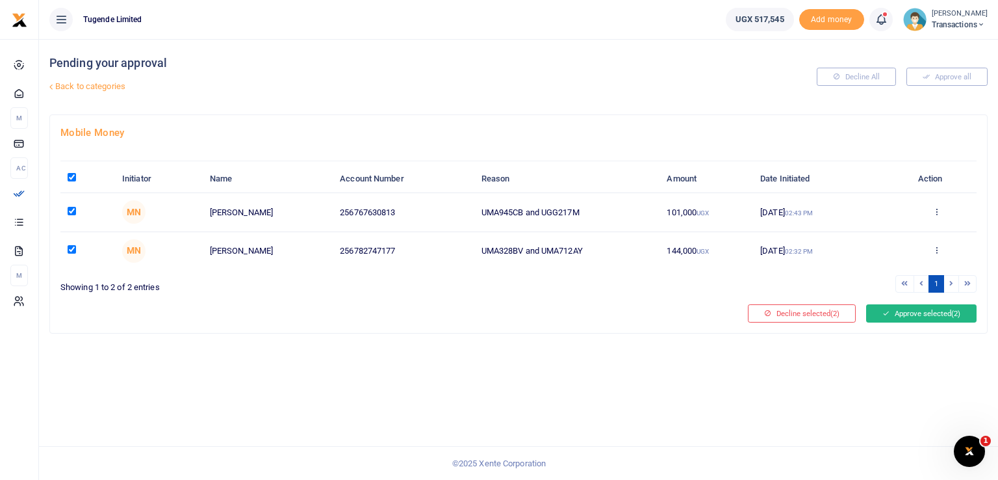
click at [933, 313] on button "Approve selected (2)" at bounding box center [921, 313] width 110 height 18
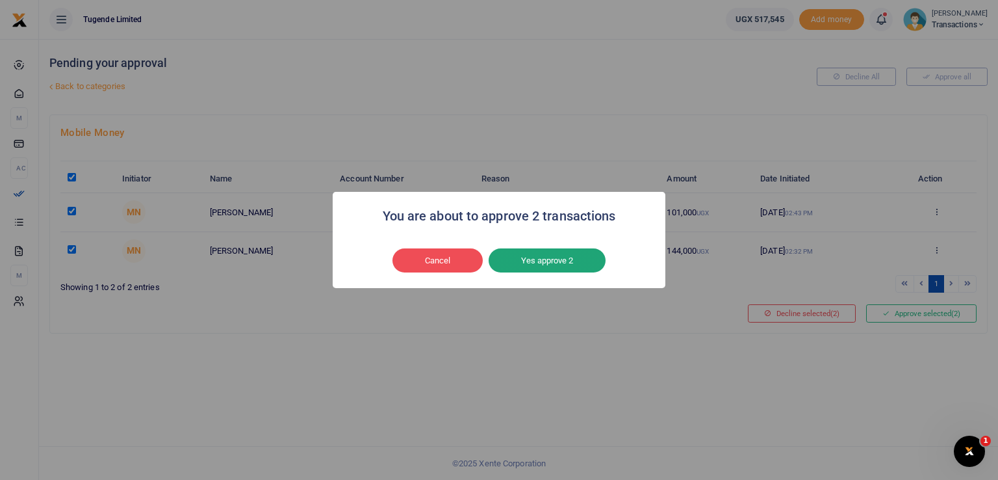
click at [535, 262] on button "Yes approve 2" at bounding box center [547, 260] width 117 height 25
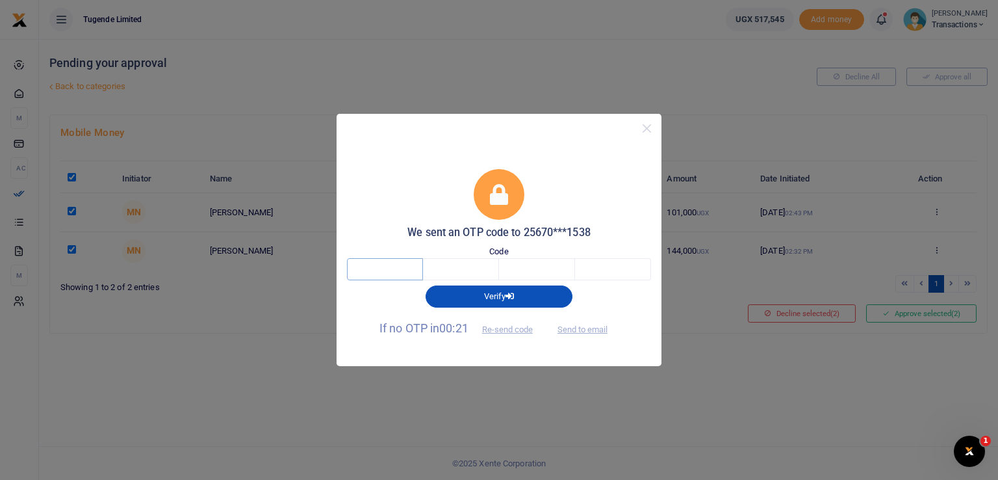
click at [380, 274] on input "text" at bounding box center [385, 269] width 76 height 22
type input "1"
type input "6"
type input "7"
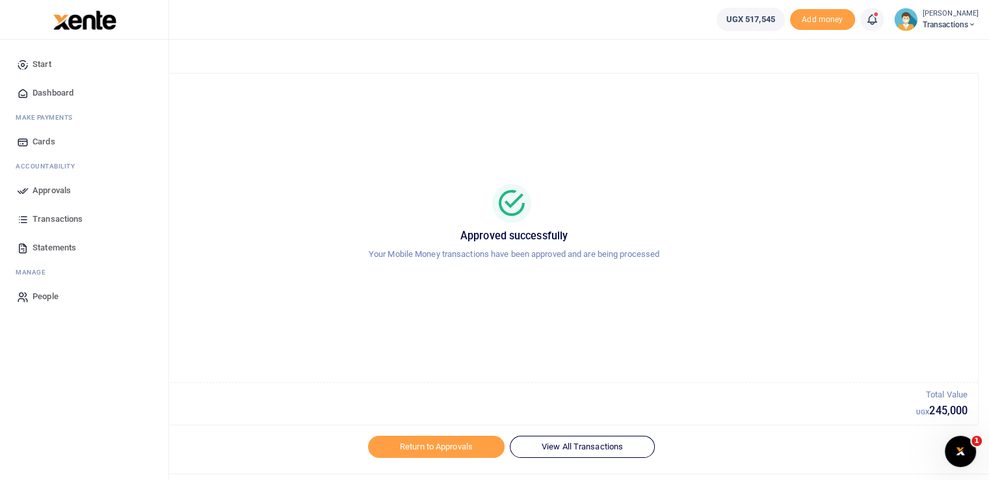
click at [19, 186] on icon at bounding box center [23, 191] width 12 height 12
